Goal: Navigation & Orientation: Understand site structure

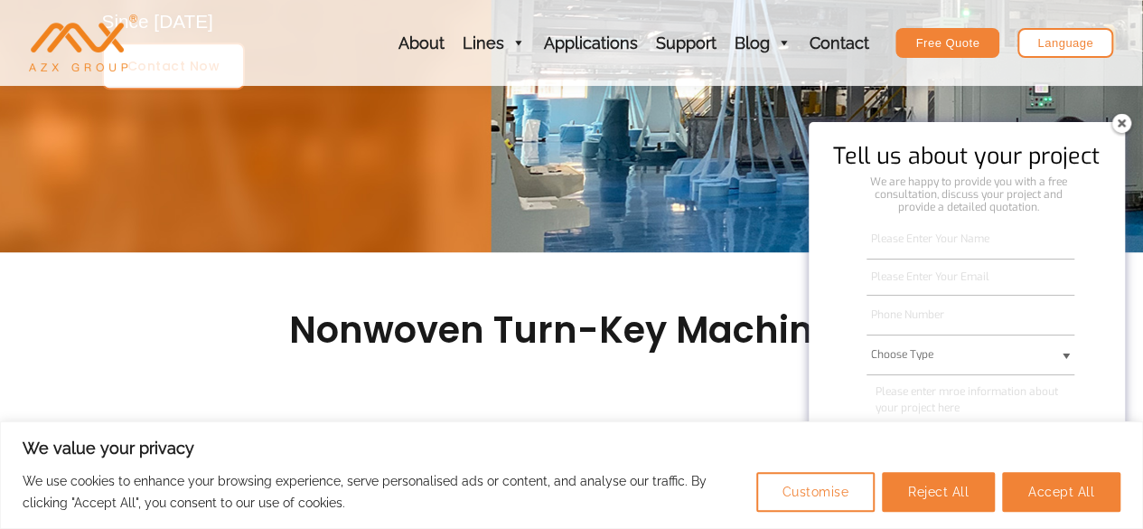
scroll to position [452, 0]
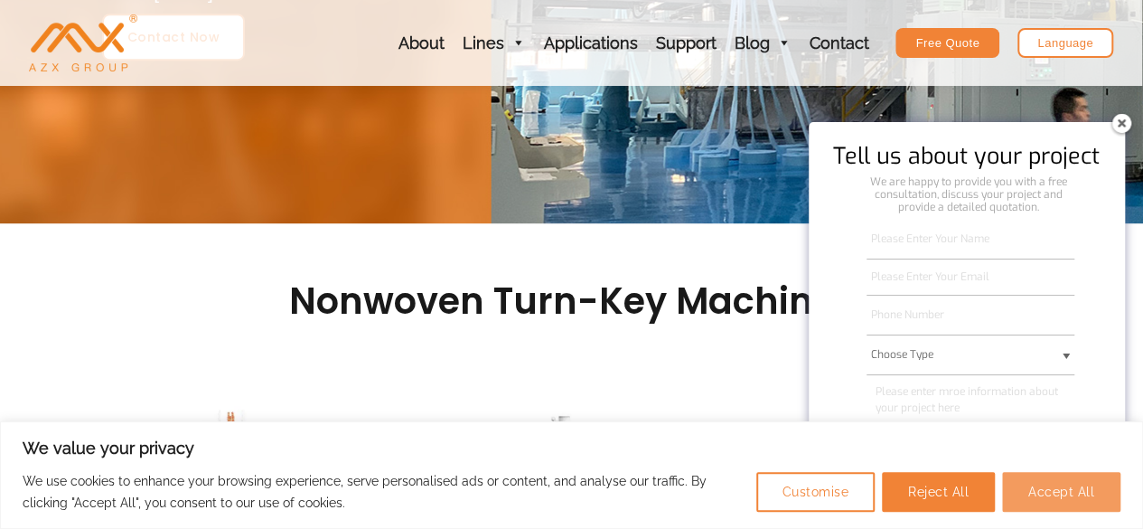
click at [1057, 500] on button "Accept All" at bounding box center [1061, 492] width 118 height 40
checkbox input "true"
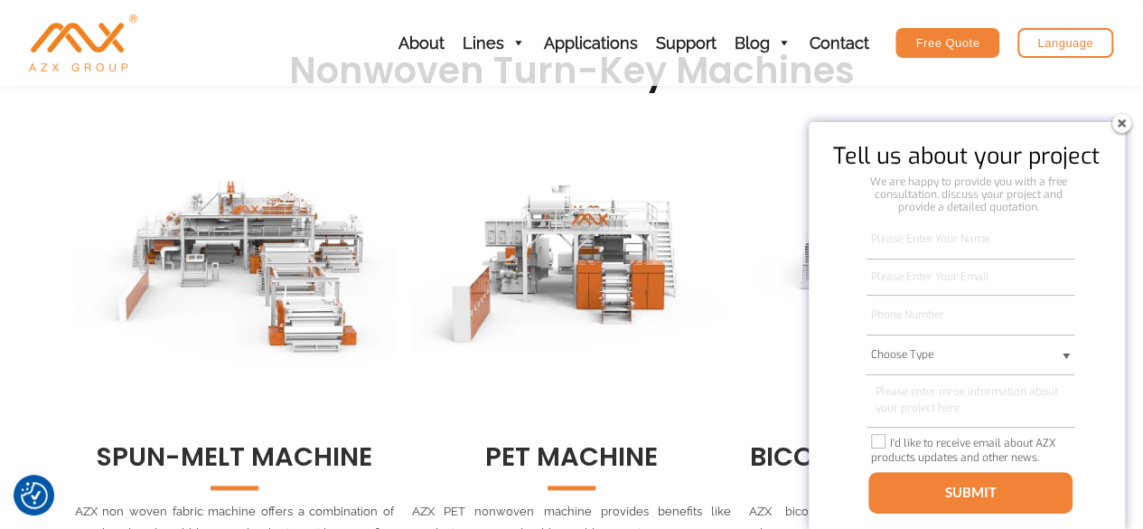
scroll to position [723, 0]
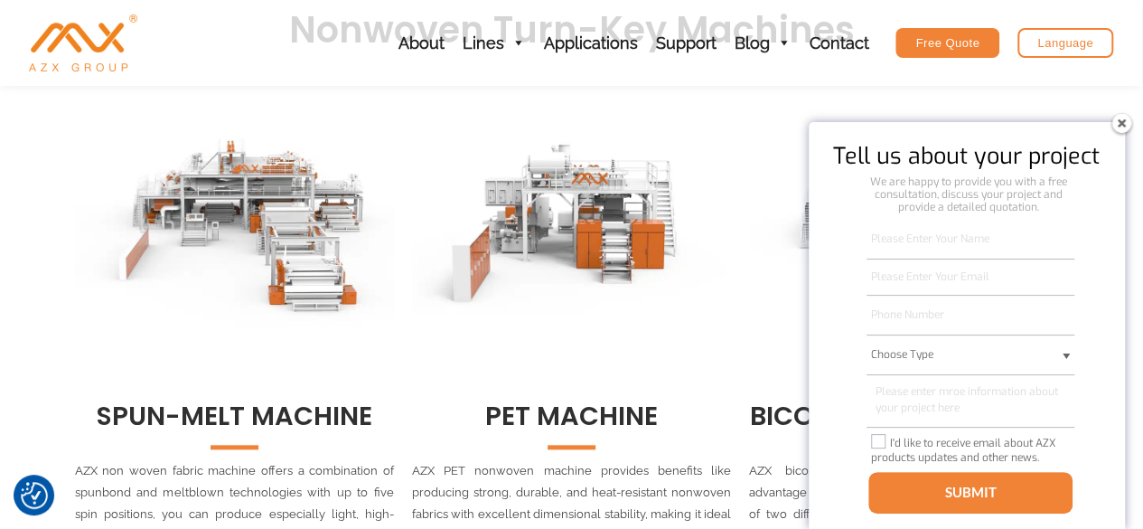
click at [1121, 116] on img at bounding box center [1121, 122] width 29 height 29
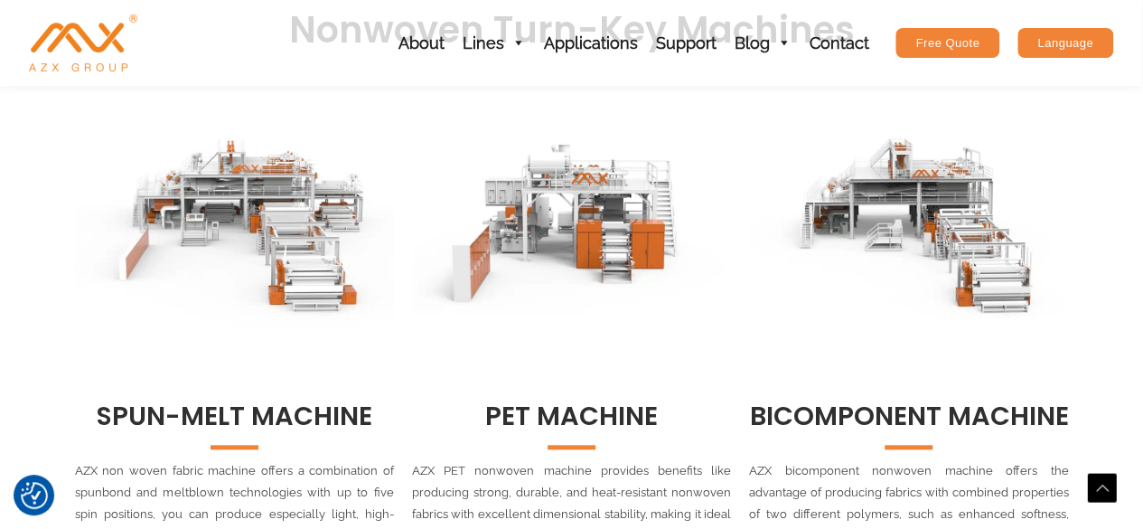
click at [1083, 39] on div "Language" at bounding box center [1066, 43] width 96 height 30
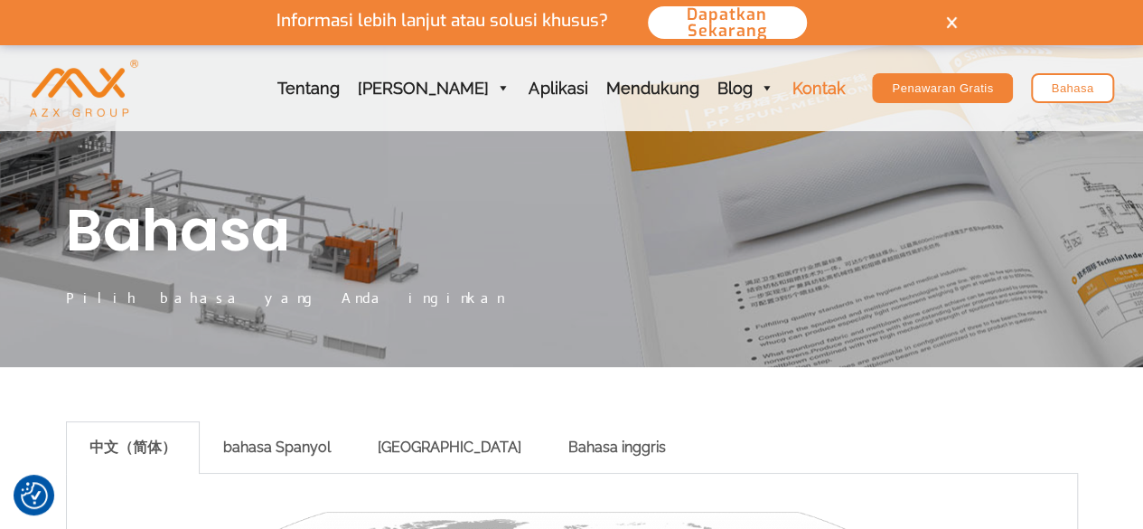
click at [812, 93] on font "Kontak" at bounding box center [818, 88] width 53 height 19
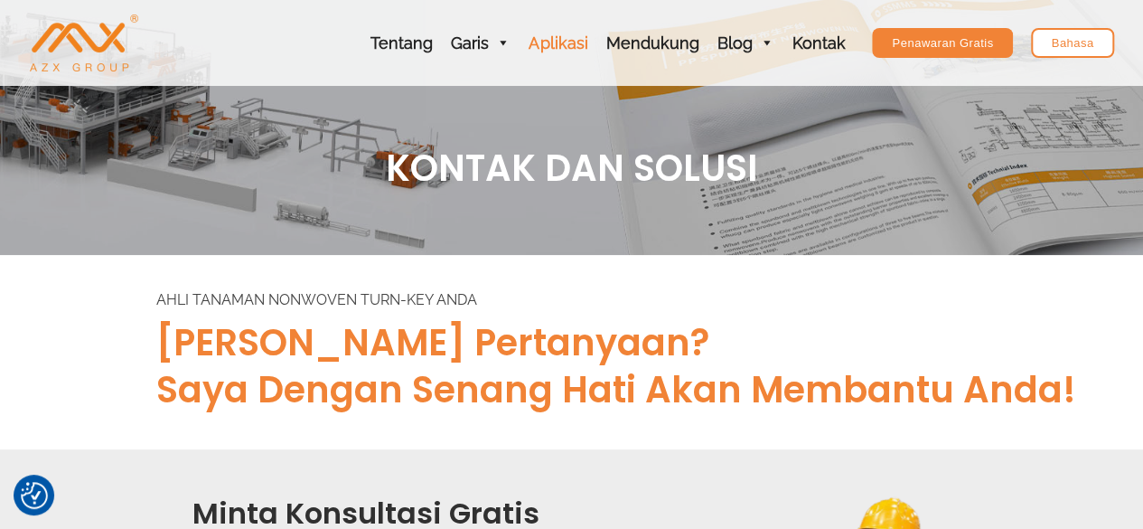
click at [570, 40] on font "Aplikasi" at bounding box center [558, 42] width 59 height 19
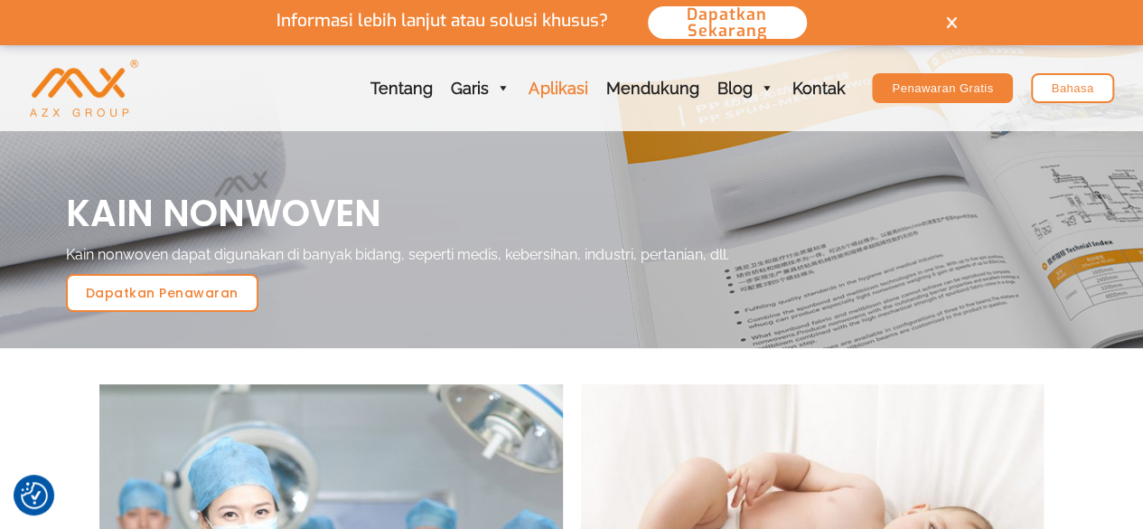
click at [564, 76] on link "Aplikasi" at bounding box center [558, 88] width 77 height 86
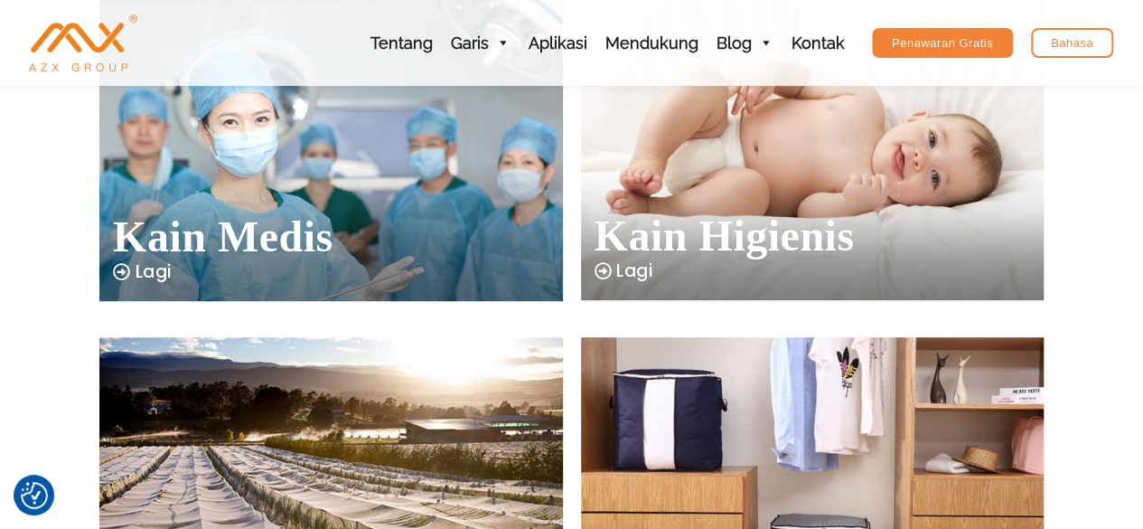
scroll to position [181, 0]
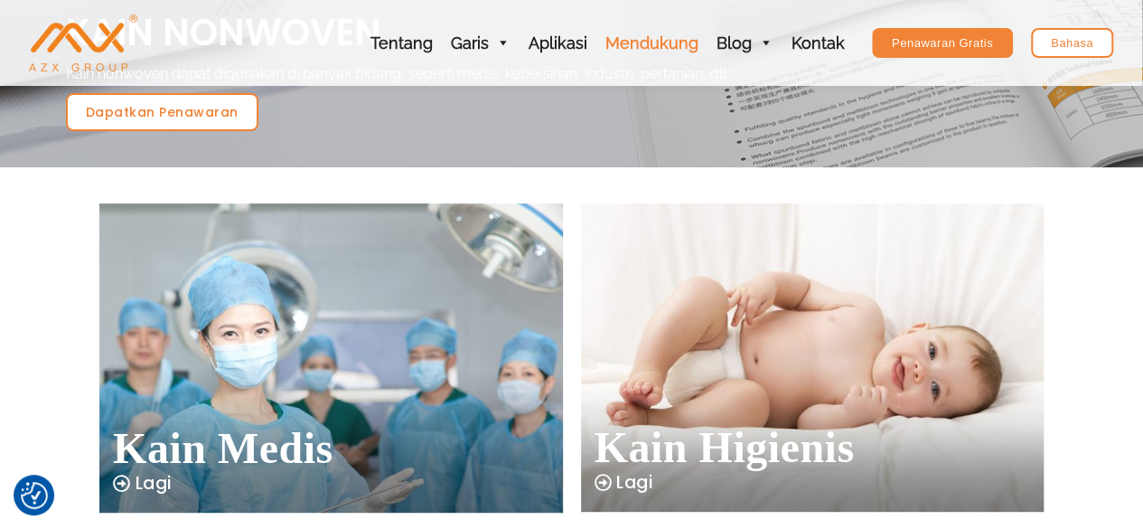
click at [641, 48] on font "Mendukung" at bounding box center [651, 42] width 93 height 19
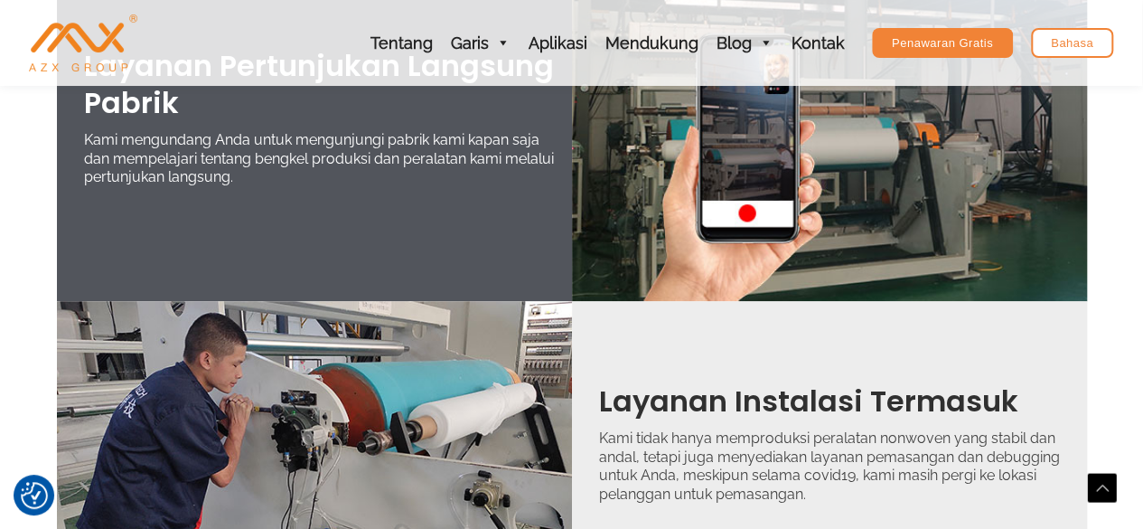
scroll to position [361, 0]
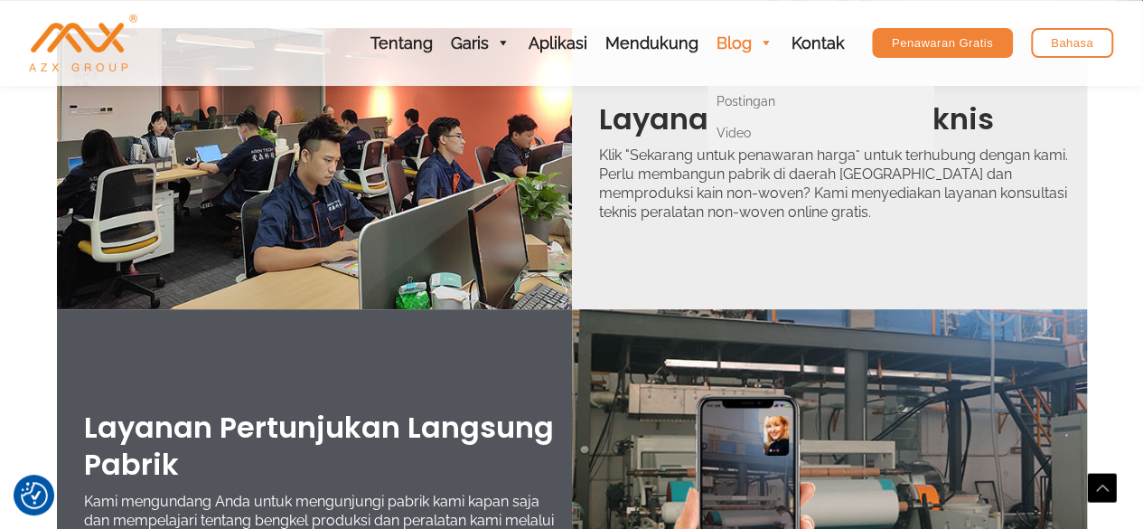
click at [736, 35] on font "Blog" at bounding box center [734, 42] width 35 height 19
